Goal: Browse casually: Explore the website without a specific task or goal

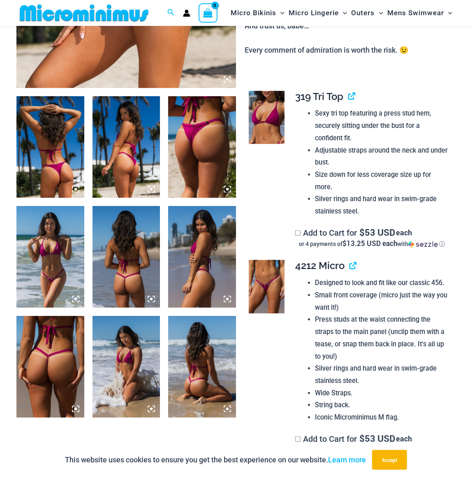
scroll to position [292, 0]
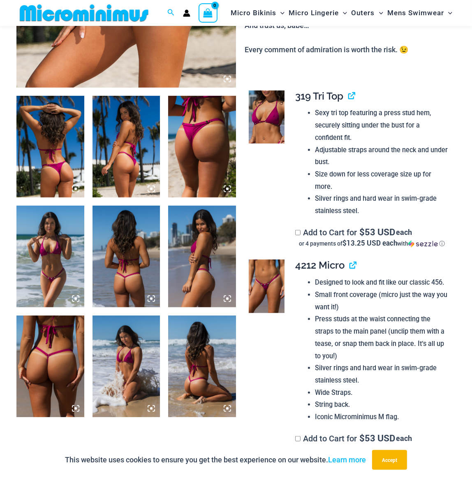
click at [53, 264] on img at bounding box center [50, 257] width 68 height 102
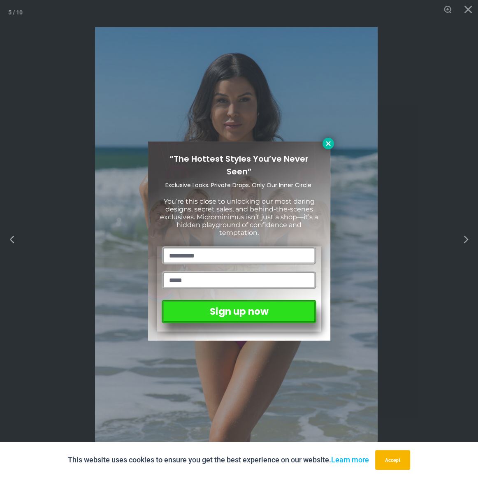
click at [329, 142] on icon at bounding box center [328, 143] width 5 height 5
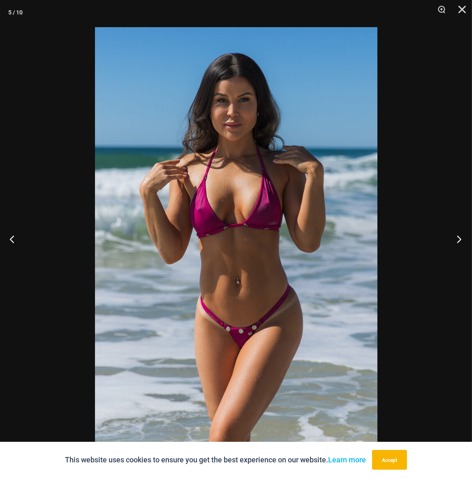
click at [454, 242] on button "Next" at bounding box center [456, 238] width 31 height 41
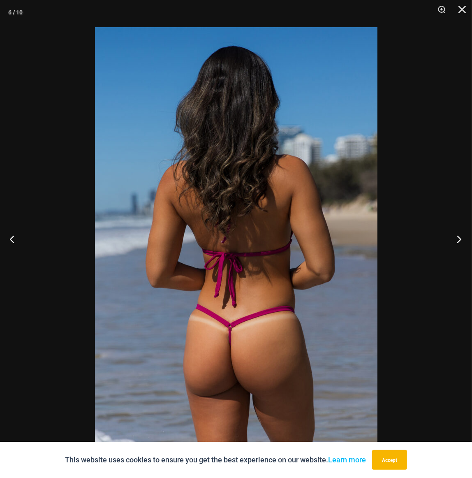
click at [454, 241] on button "Next" at bounding box center [456, 238] width 31 height 41
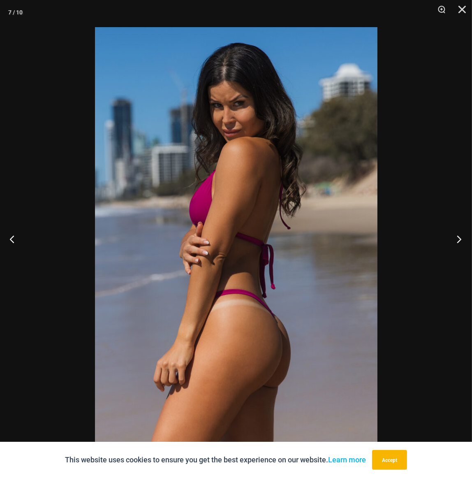
click at [454, 241] on button "Next" at bounding box center [456, 238] width 31 height 41
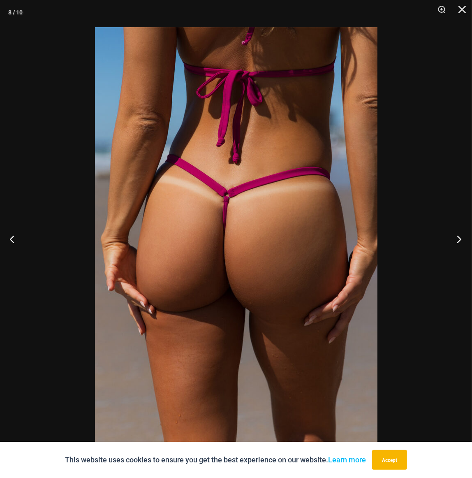
click at [454, 241] on button "Next" at bounding box center [456, 238] width 31 height 41
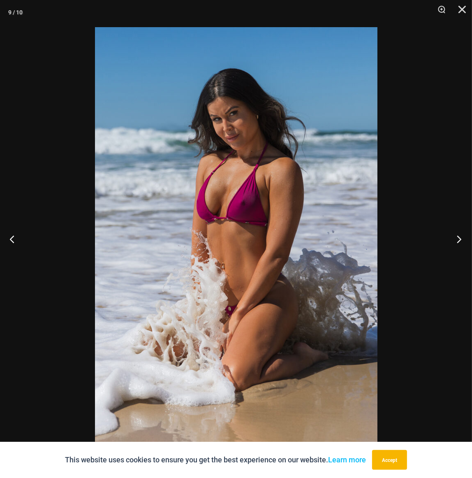
click at [454, 241] on button "Next" at bounding box center [456, 238] width 31 height 41
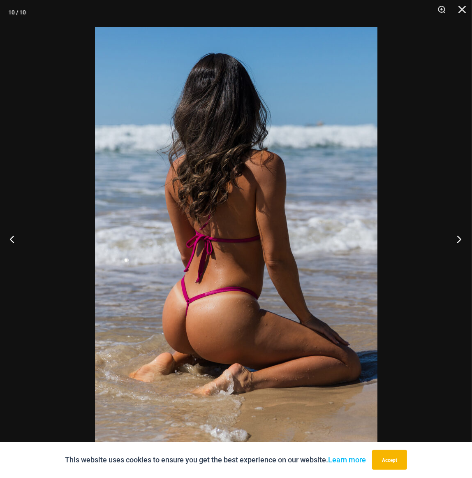
click at [454, 241] on button "Next" at bounding box center [456, 238] width 31 height 41
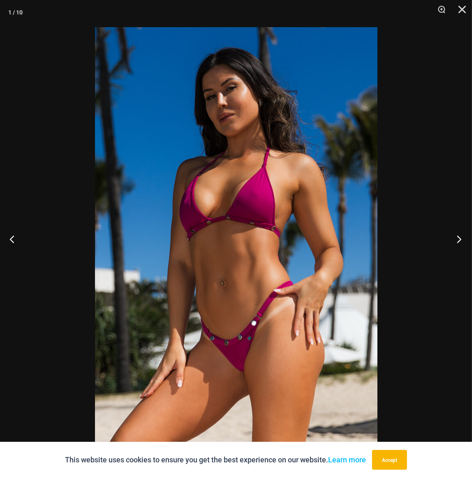
click at [454, 241] on button "Next" at bounding box center [456, 238] width 31 height 41
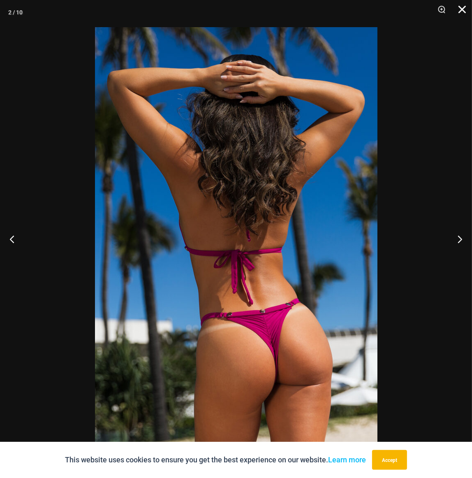
click at [464, 5] on button "Close" at bounding box center [459, 12] width 21 height 25
